Goal: Information Seeking & Learning: Learn about a topic

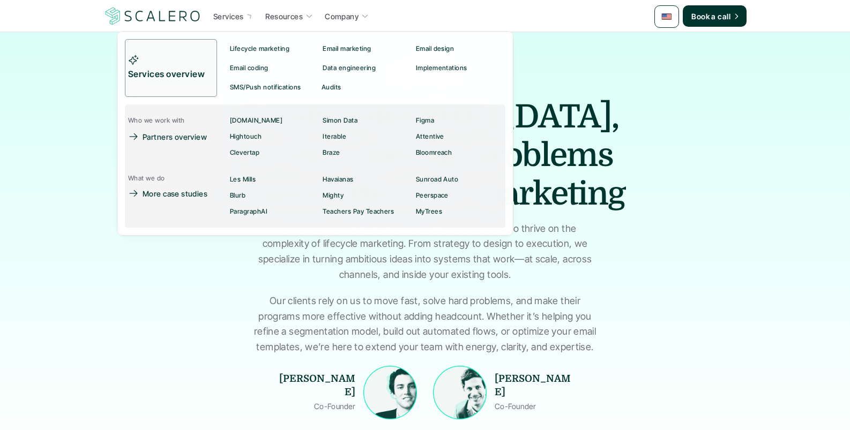
click at [217, 17] on p "Services" at bounding box center [228, 16] width 30 height 11
click at [261, 49] on p "Lifecycle marketing" at bounding box center [259, 49] width 59 height 8
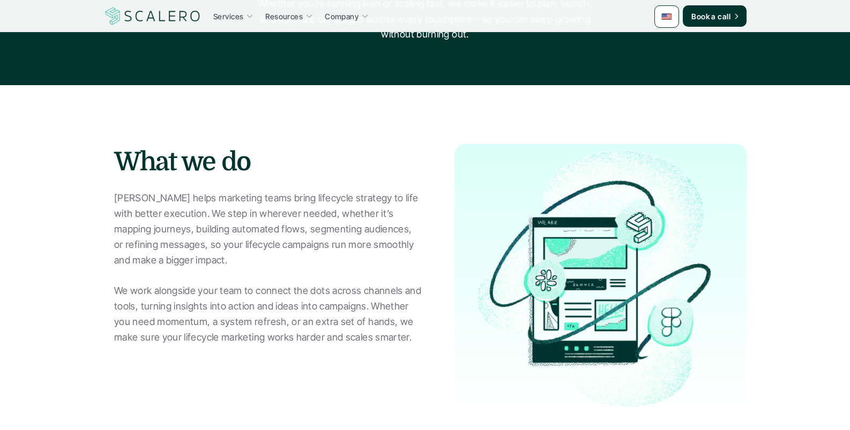
scroll to position [185, 0]
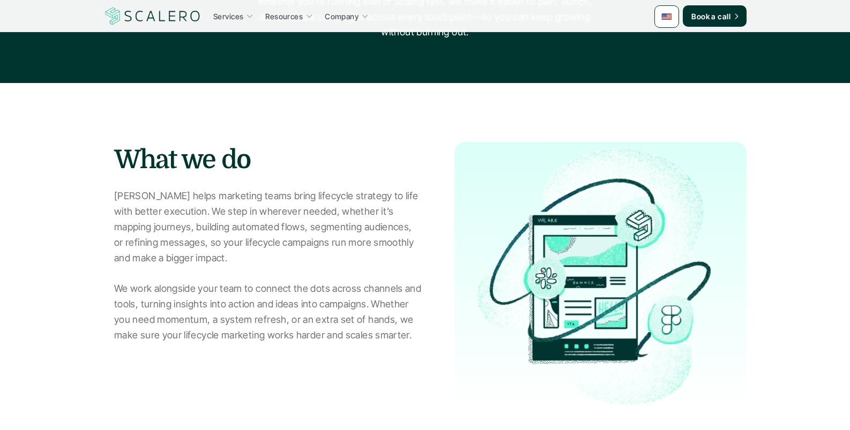
click at [293, 196] on p "Scalero helps marketing teams bring lifecycle strategy to life with better exec…" at bounding box center [268, 266] width 308 height 154
drag, startPoint x: 293, startPoint y: 196, endPoint x: 318, endPoint y: 192, distance: 25.5
click at [318, 192] on p "Scalero helps marketing teams bring lifecycle strategy to life with better exec…" at bounding box center [268, 266] width 308 height 154
copy p "lifecycle strategy"
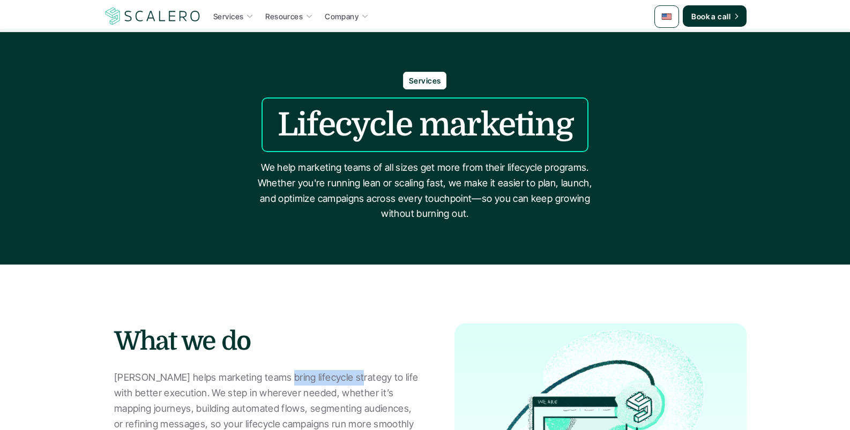
scroll to position [0, 0]
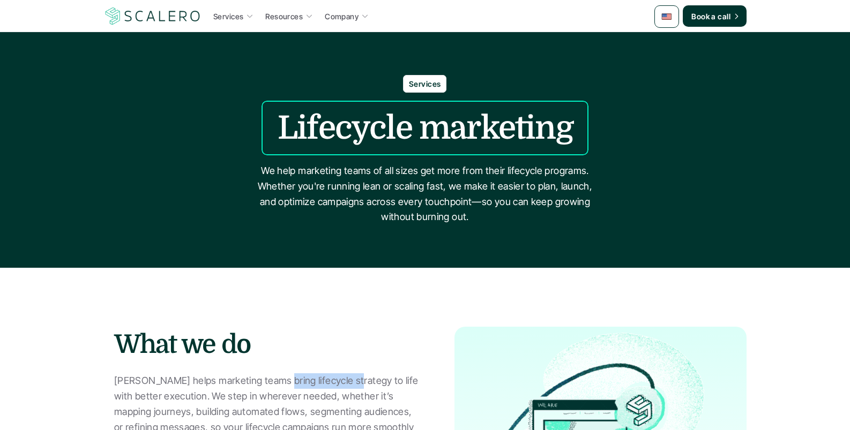
click at [154, 16] on img at bounding box center [152, 16] width 99 height 20
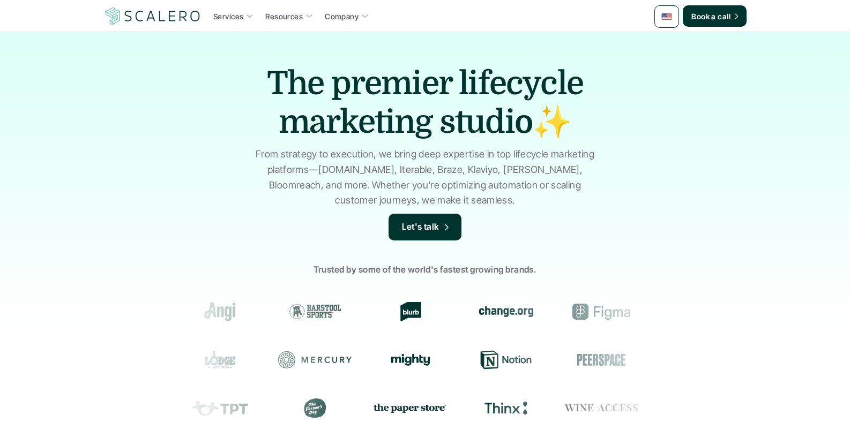
click at [169, 14] on img at bounding box center [152, 16] width 99 height 20
